Goal: Task Accomplishment & Management: Manage account settings

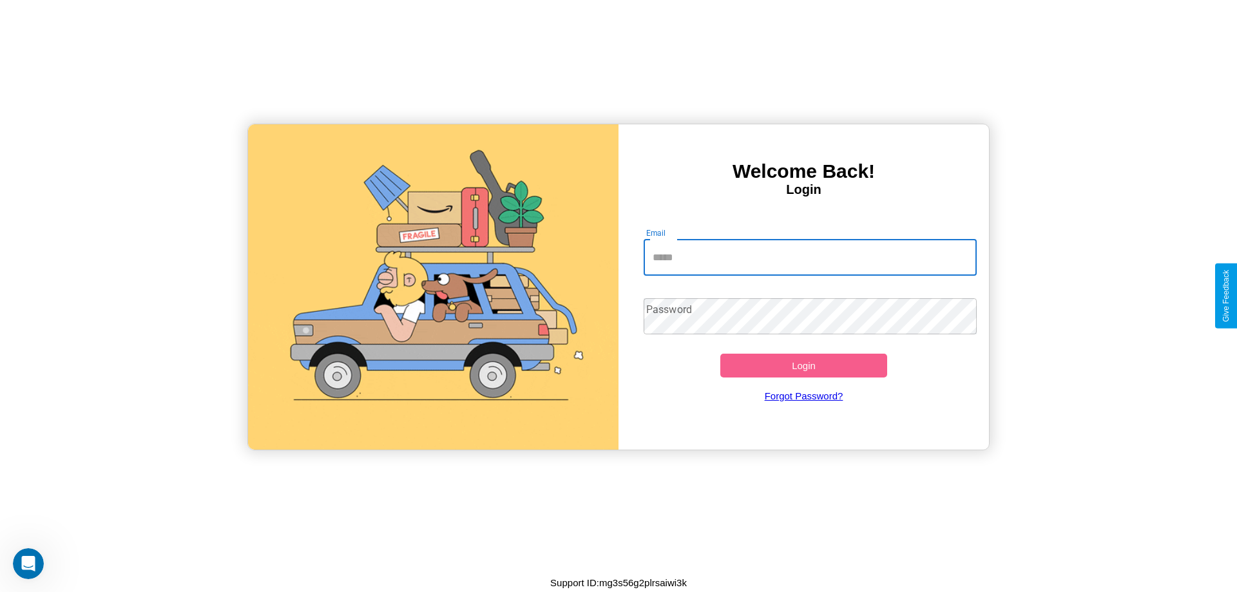
click at [810, 257] on input "Email" at bounding box center [811, 258] width 334 height 36
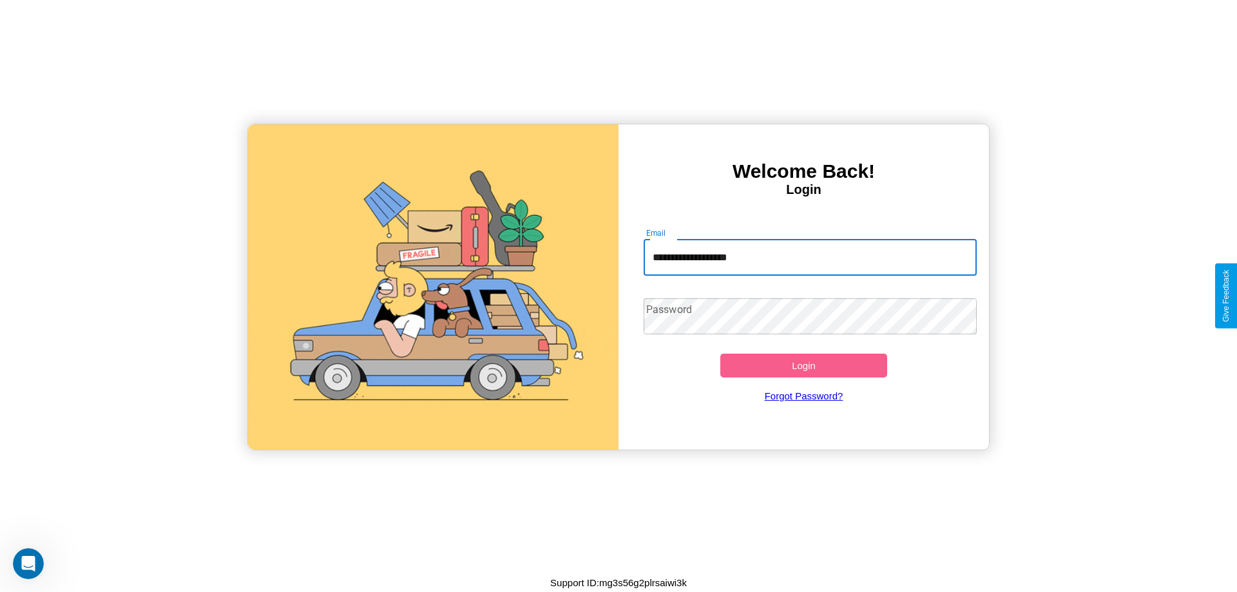
type input "**********"
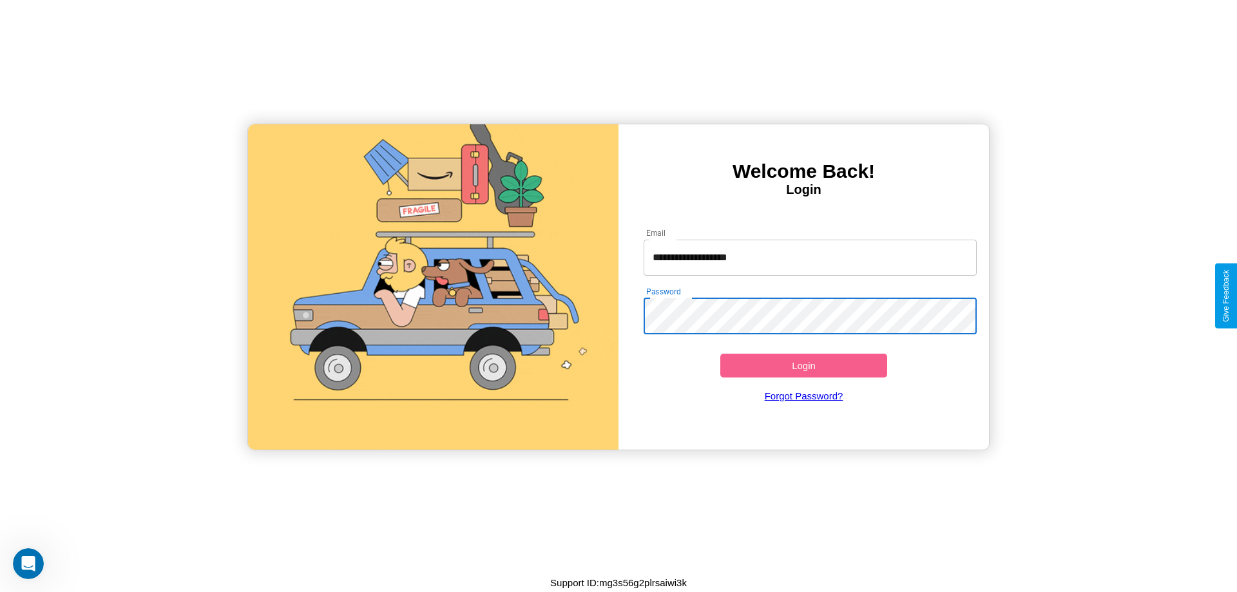
click at [803, 365] on button "Login" at bounding box center [803, 366] width 167 height 24
